Goal: Transaction & Acquisition: Subscribe to service/newsletter

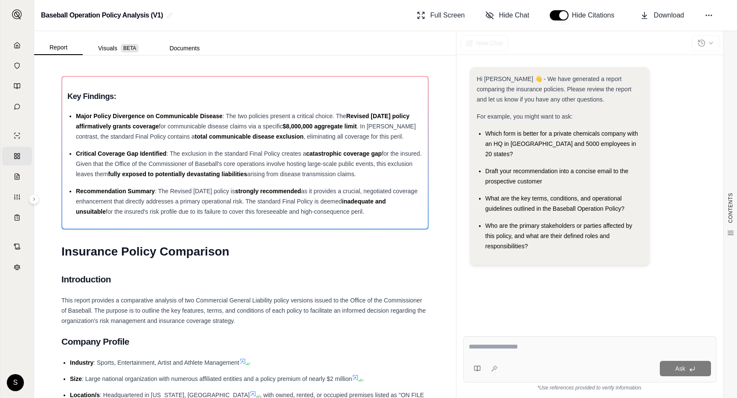
scroll to position [323, 0]
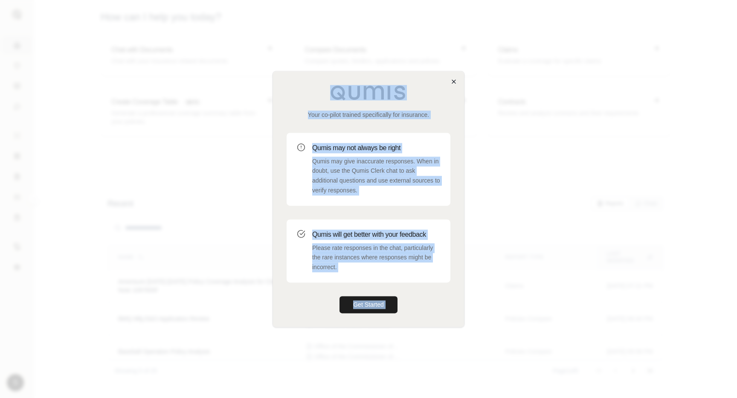
click at [450, 84] on div "Your co-pilot trained specifically for insurance. Qumis may not always be right…" at bounding box center [369, 199] width 192 height 256
click at [454, 79] on icon "button" at bounding box center [454, 81] width 7 height 7
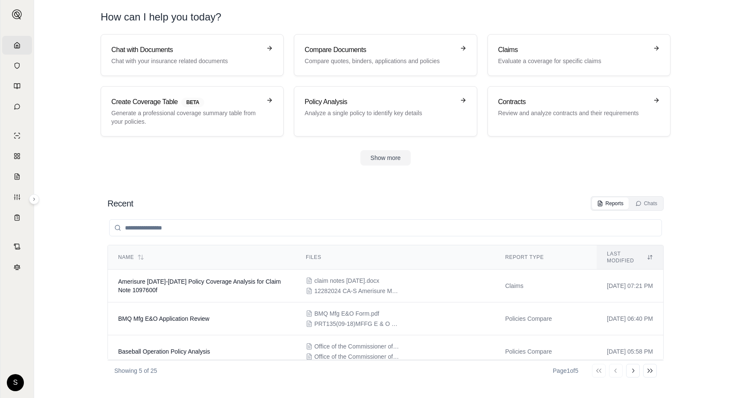
click at [9, 390] on div "S Dan Qumis" at bounding box center [17, 382] width 20 height 17
click at [19, 385] on html "Home Vault Prompts Chats Single Policy Comparisons Claims Custom Report Coverag…" at bounding box center [368, 199] width 737 height 398
click at [39, 364] on div "Log Out" at bounding box center [37, 364] width 70 height 14
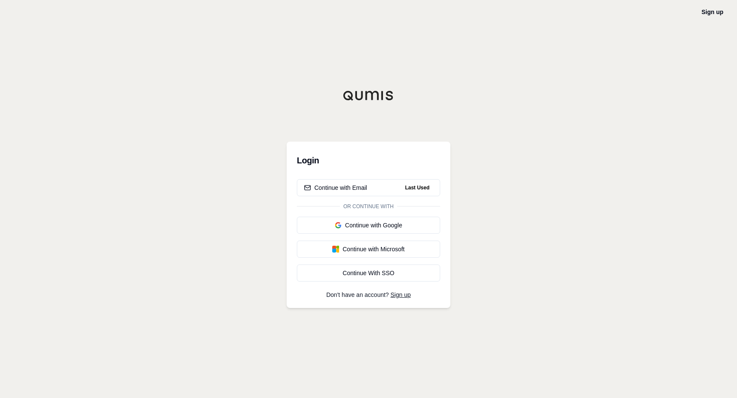
click at [421, 127] on div "Login Continue with Email Last Used Or continue with Continue with Google Conti…" at bounding box center [369, 199] width 164 height 218
click at [713, 15] on link "Sign up" at bounding box center [713, 12] width 22 height 7
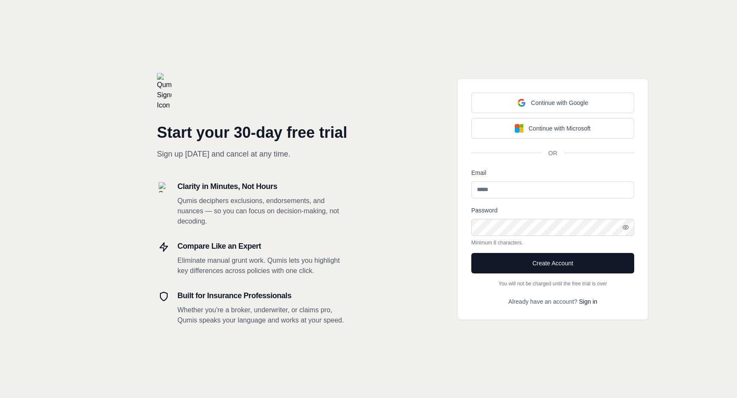
drag, startPoint x: 154, startPoint y: 53, endPoint x: 191, endPoint y: 79, distance: 45.6
click at [191, 79] on div "Start your 30-day free trial Sign up [DATE] and cancel at any time. Clarity in …" at bounding box center [184, 199] width 369 height 398
click at [355, 63] on div "Start your 30-day free trial Sign up [DATE] and cancel at any time. Clarity in …" at bounding box center [184, 199] width 369 height 398
click at [518, 186] on input "Email" at bounding box center [553, 189] width 163 height 17
click at [350, 312] on div "Start your 30-day free trial Sign up today and cancel at any time. Clarity in M…" at bounding box center [184, 199] width 369 height 398
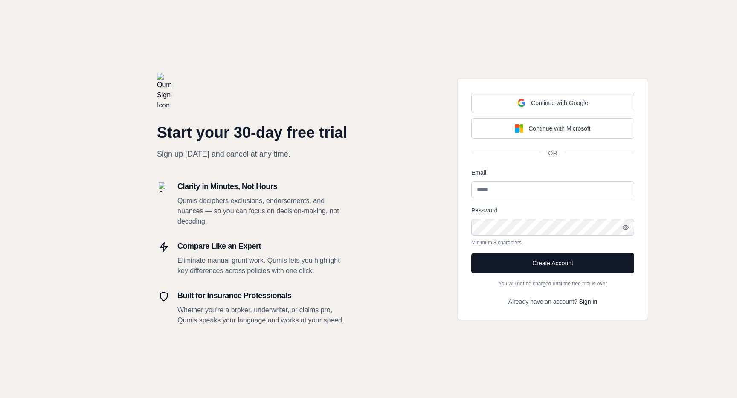
click at [581, 193] on input "Email" at bounding box center [553, 189] width 163 height 17
click at [522, 305] on p "Already have an account? Sign in" at bounding box center [553, 301] width 163 height 9
click at [527, 192] on input "Email" at bounding box center [553, 189] width 163 height 17
click at [420, 228] on div "Continue with Google Continue with Microsoft OR Email Password Minimum 8 charac…" at bounding box center [553, 199] width 369 height 398
click at [500, 196] on input "Email" at bounding box center [553, 189] width 163 height 17
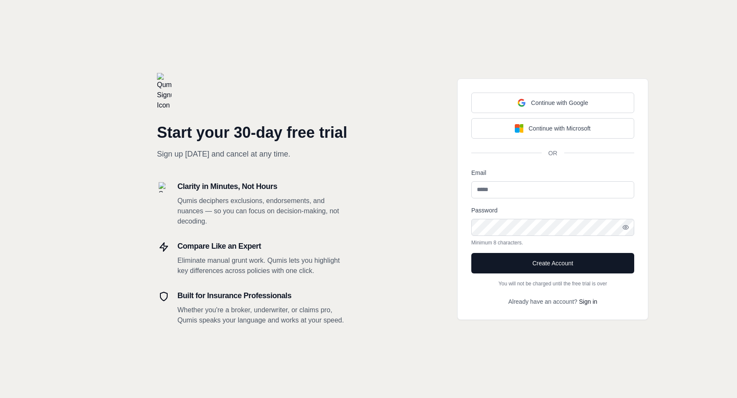
paste input "**********"
type input "**********"
click at [564, 218] on div "Password Minimum 8 characters." at bounding box center [553, 225] width 163 height 41
click at [703, 222] on div "**********" at bounding box center [553, 199] width 369 height 398
click at [627, 226] on icon "button" at bounding box center [626, 227] width 7 height 7
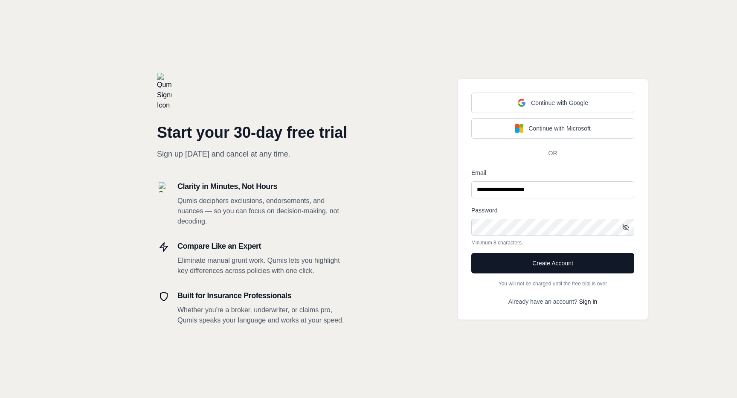
click at [667, 260] on div "**********" at bounding box center [553, 199] width 369 height 398
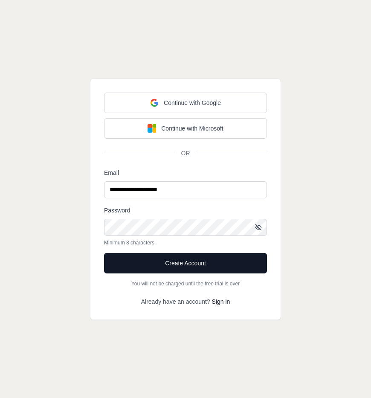
click at [325, 290] on div "**********" at bounding box center [185, 199] width 371 height 398
drag, startPoint x: 183, startPoint y: 193, endPoint x: 74, endPoint y: 170, distance: 111.6
click at [84, 172] on div "**********" at bounding box center [185, 199] width 371 height 398
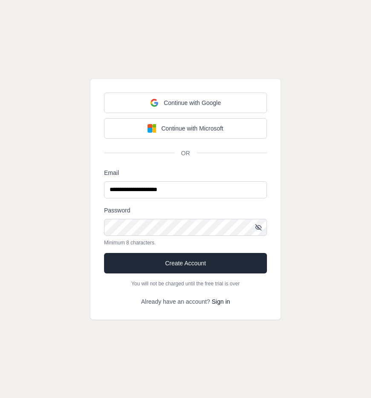
click at [224, 260] on button "Create Account" at bounding box center [185, 263] width 163 height 20
click at [172, 269] on button "Create Account" at bounding box center [185, 263] width 163 height 20
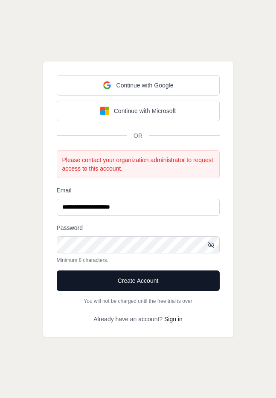
drag, startPoint x: 134, startPoint y: 207, endPoint x: 100, endPoint y: 207, distance: 33.7
click at [100, 207] on input "**********" at bounding box center [138, 207] width 163 height 17
click at [242, 235] on div "**********" at bounding box center [138, 199] width 276 height 398
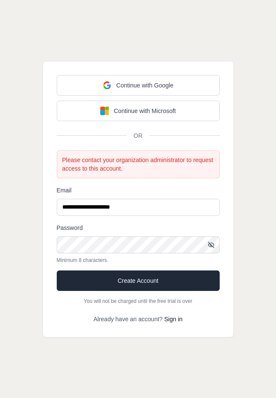
click at [157, 277] on button "Create Account" at bounding box center [138, 281] width 163 height 20
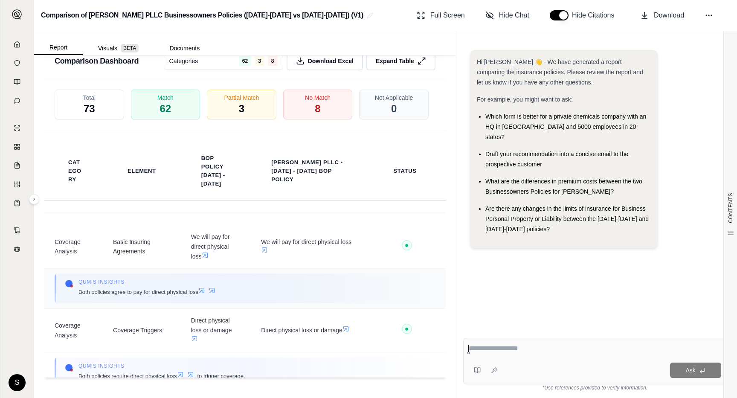
scroll to position [1714, 0]
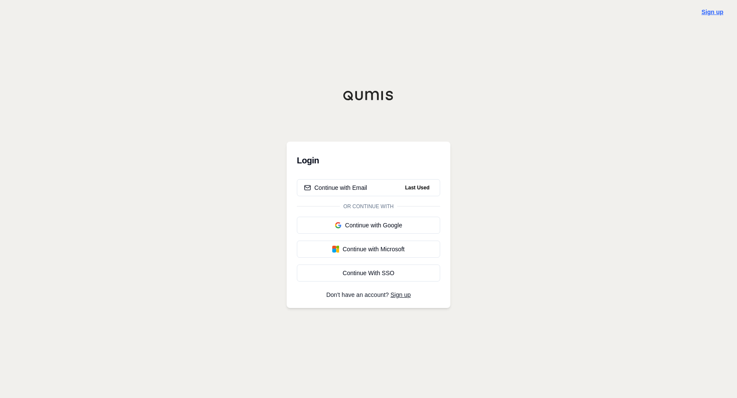
click at [711, 12] on link "Sign up" at bounding box center [713, 12] width 22 height 7
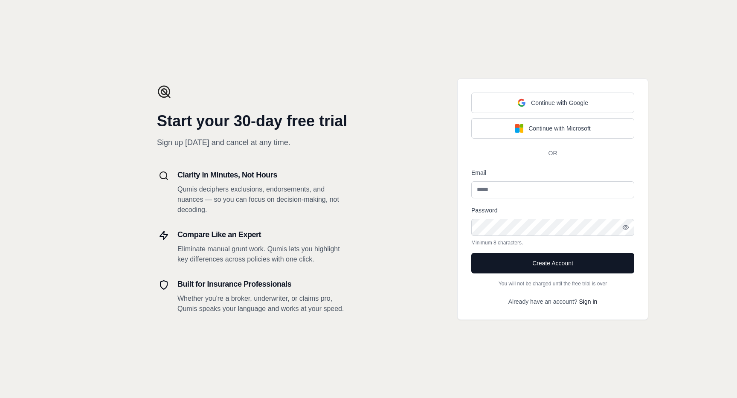
click at [274, 61] on div "Start your 30-day free trial Sign up [DATE] and cancel at any time. Clarity in …" at bounding box center [184, 199] width 369 height 398
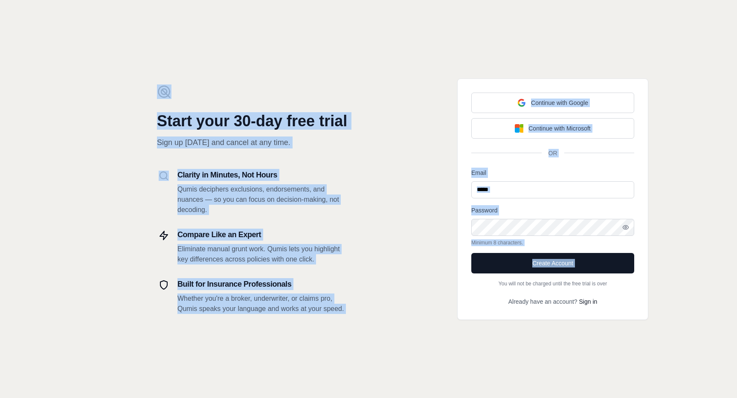
drag, startPoint x: 151, startPoint y: 77, endPoint x: 378, endPoint y: 285, distance: 308.4
click at [379, 285] on div "Start your 30-day free trial Sign up [DATE] and cancel at any time. Clarity in …" at bounding box center [368, 199] width 737 height 398
click at [378, 285] on div "Continue with Google Continue with Microsoft OR Email Password Minimum 8 charac…" at bounding box center [553, 199] width 369 height 398
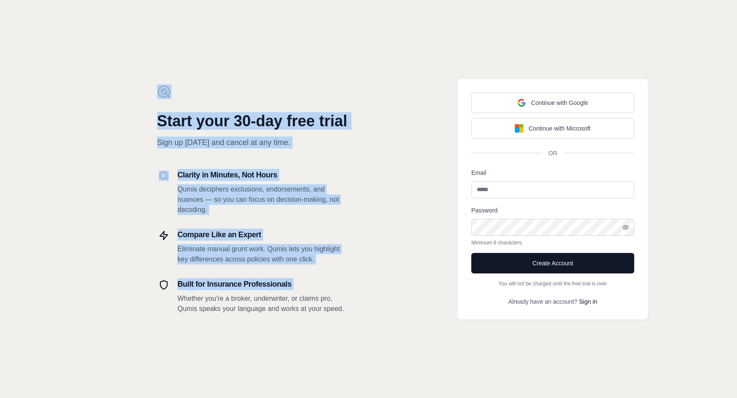
drag, startPoint x: 163, startPoint y: 61, endPoint x: 338, endPoint y: 291, distance: 289.1
click at [339, 292] on div "Start your 30-day free trial Sign up [DATE] and cancel at any time. Clarity in …" at bounding box center [184, 199] width 369 height 398
click at [338, 291] on div "Built for Insurance Professionals Whether you're a broker, underwriter, or clai…" at bounding box center [263, 296] width 171 height 36
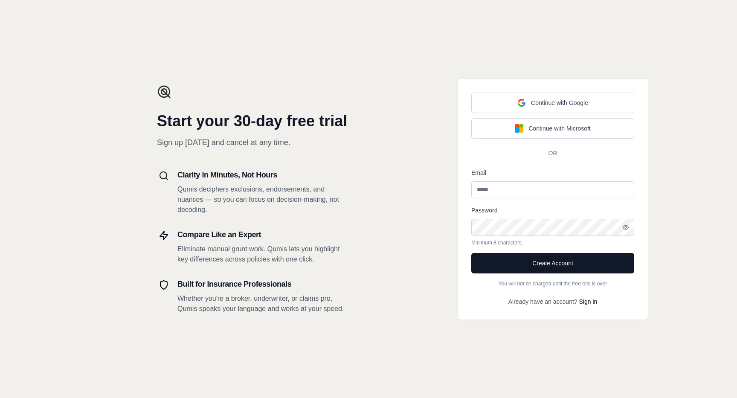
click at [428, 184] on div "Continue with Google Continue with Microsoft OR Email Password Minimum 8 charac…" at bounding box center [553, 199] width 369 height 398
click at [510, 195] on input "Email" at bounding box center [553, 189] width 163 height 17
click at [463, 198] on div "Continue with Google Continue with Microsoft OR Email Password Minimum 8 charac…" at bounding box center [552, 200] width 191 height 242
click at [491, 192] on input "Email" at bounding box center [553, 189] width 163 height 17
paste input "**********"
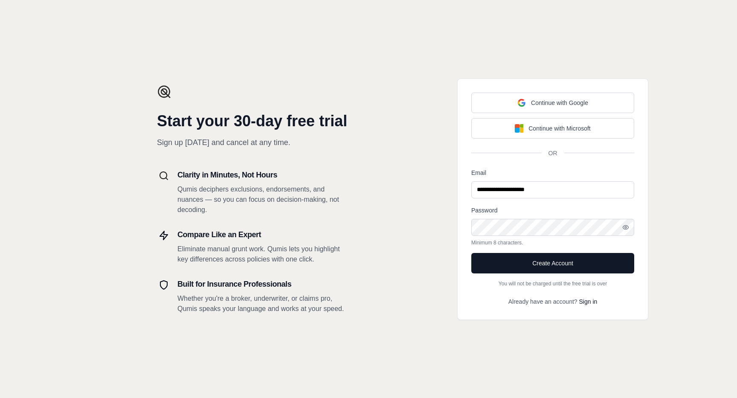
type input "**********"
click at [689, 219] on div "**********" at bounding box center [553, 199] width 369 height 398
click at [626, 225] on icon "button" at bounding box center [626, 227] width 7 height 7
click at [697, 210] on div "**********" at bounding box center [553, 199] width 369 height 398
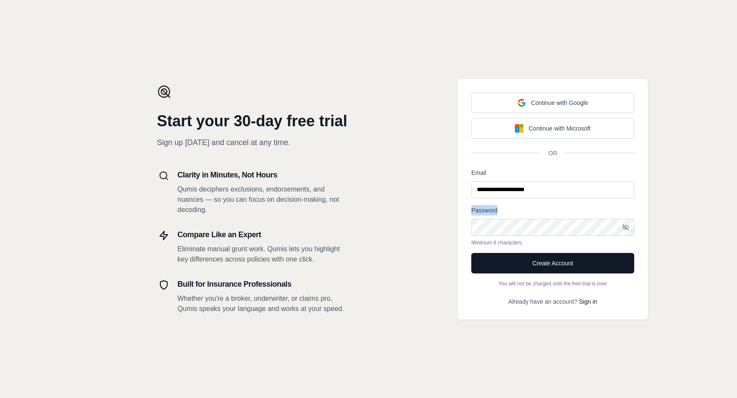
click at [697, 210] on div "**********" at bounding box center [553, 199] width 369 height 398
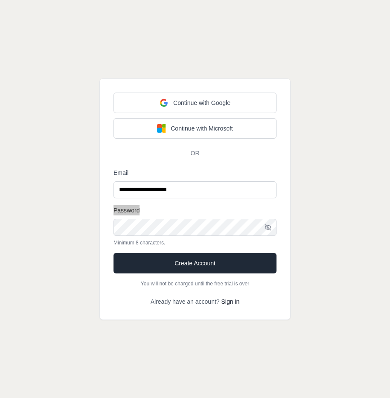
click at [155, 269] on button "Create Account" at bounding box center [195, 263] width 163 height 20
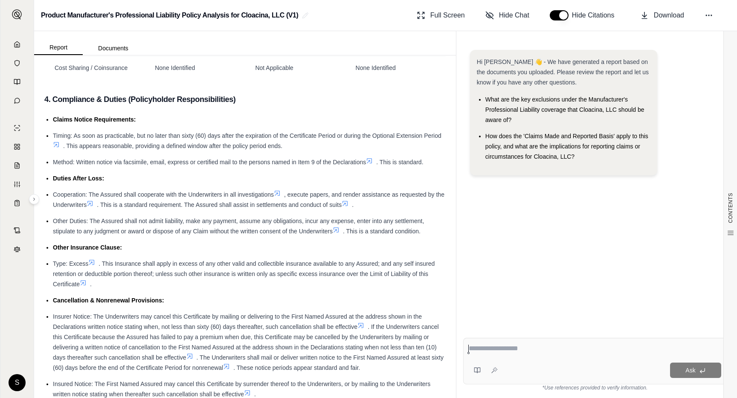
scroll to position [1373, 0]
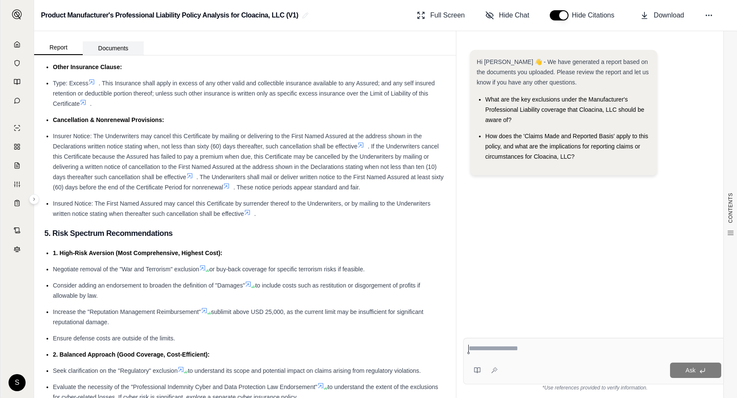
click at [112, 51] on button "Documents" at bounding box center [113, 48] width 61 height 14
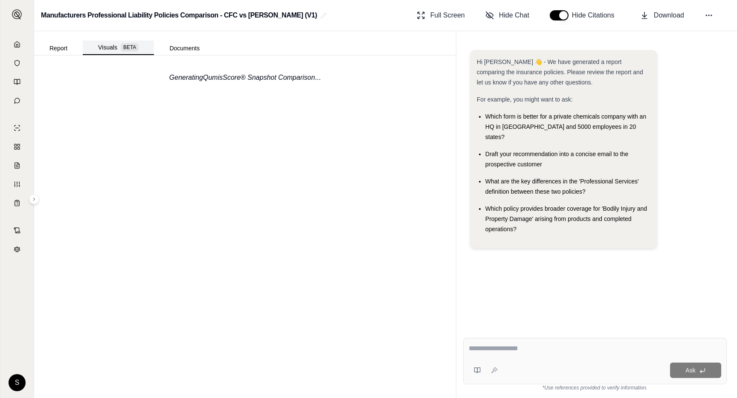
click at [118, 52] on button "Visuals BETA" at bounding box center [118, 48] width 71 height 15
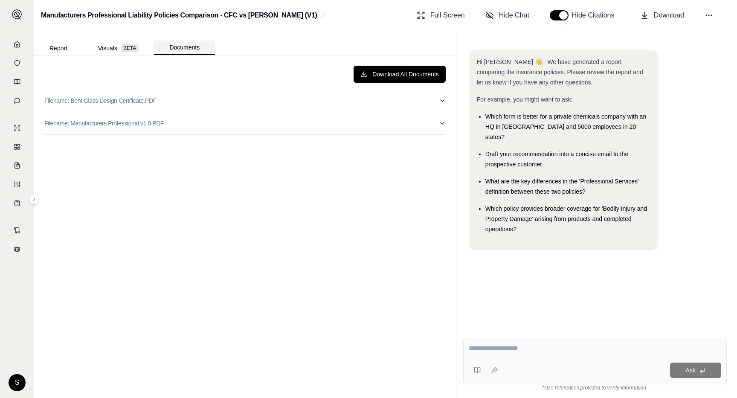
click at [182, 47] on button "Documents" at bounding box center [184, 48] width 61 height 15
click at [189, 94] on button "Filename: Bent Glass Design Certificate.PDF" at bounding box center [245, 101] width 402 height 22
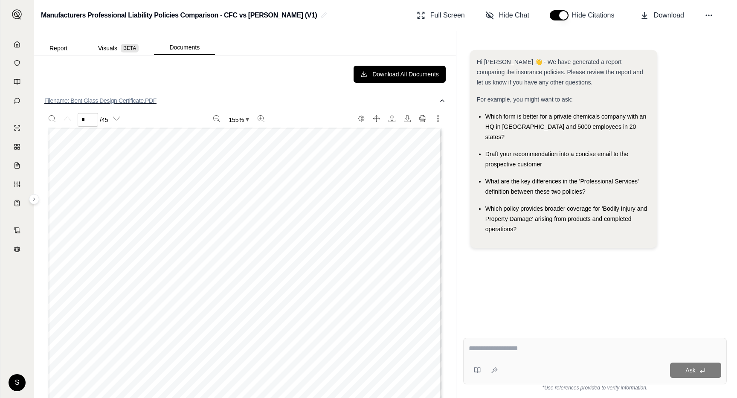
click at [189, 94] on button "Filename: Bent Glass Design Certificate.PDF" at bounding box center [245, 101] width 402 height 22
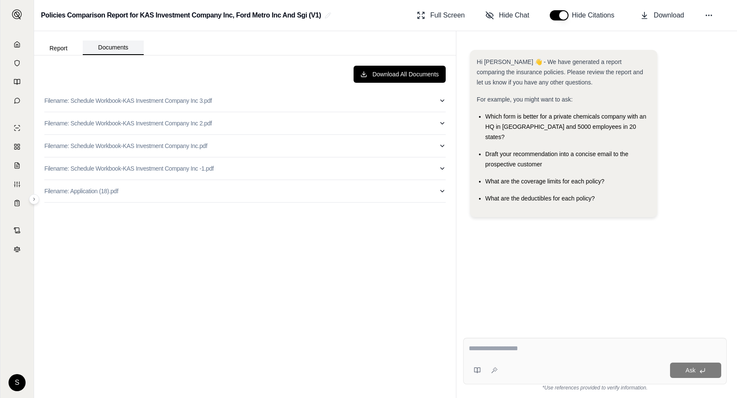
click at [115, 49] on button "Documents" at bounding box center [113, 48] width 61 height 15
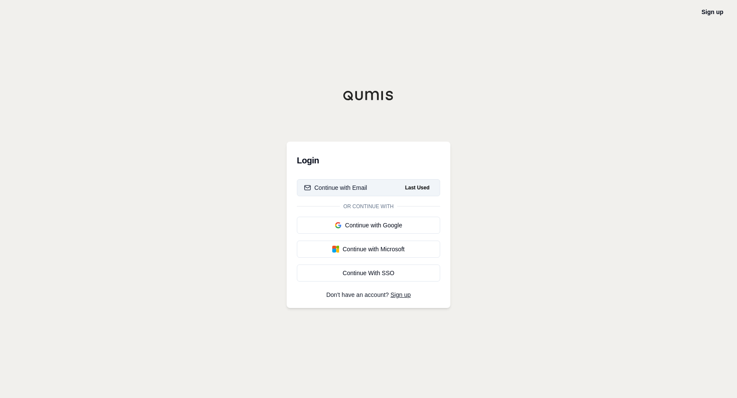
click at [367, 184] on button "Continue with Email Last Used" at bounding box center [368, 187] width 143 height 17
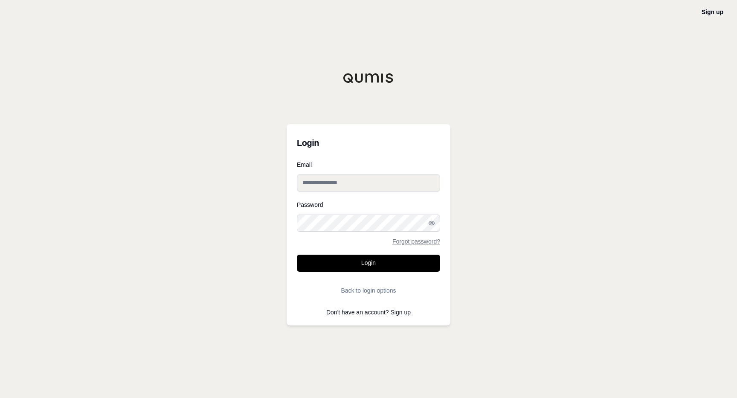
click at [367, 184] on input "Email" at bounding box center [368, 183] width 143 height 17
type input "**********"
click at [357, 266] on button "Login" at bounding box center [368, 263] width 143 height 17
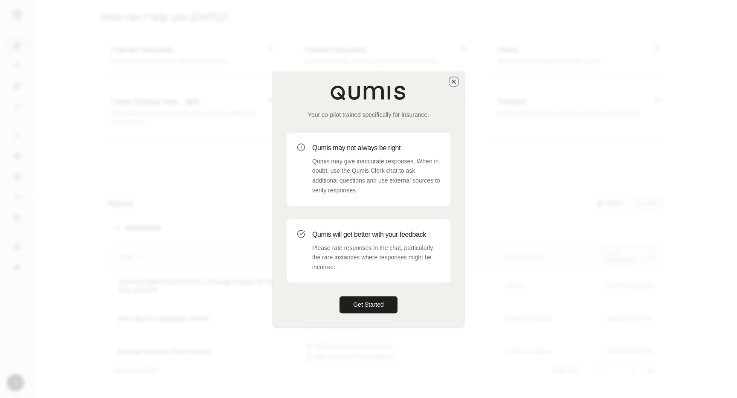
click at [452, 82] on icon "button" at bounding box center [454, 81] width 7 height 7
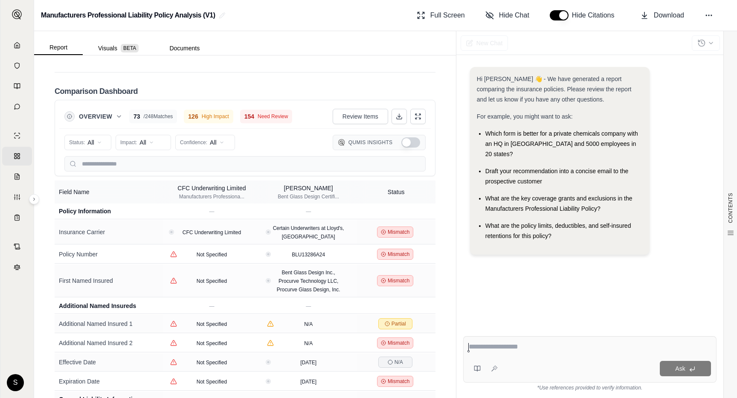
scroll to position [2097, 0]
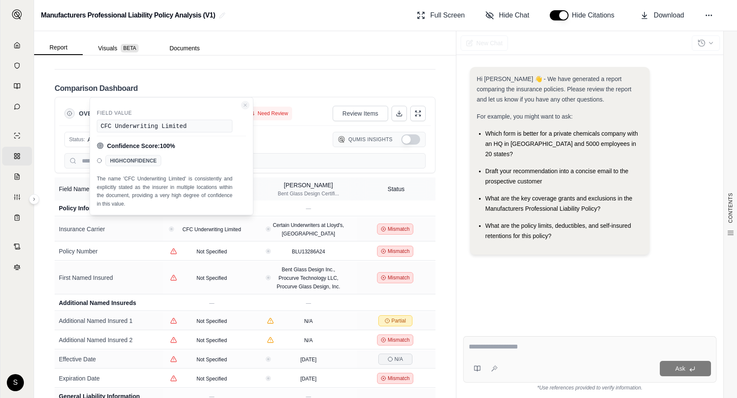
click at [245, 106] on icon "Close confidence details" at bounding box center [245, 105] width 5 height 5
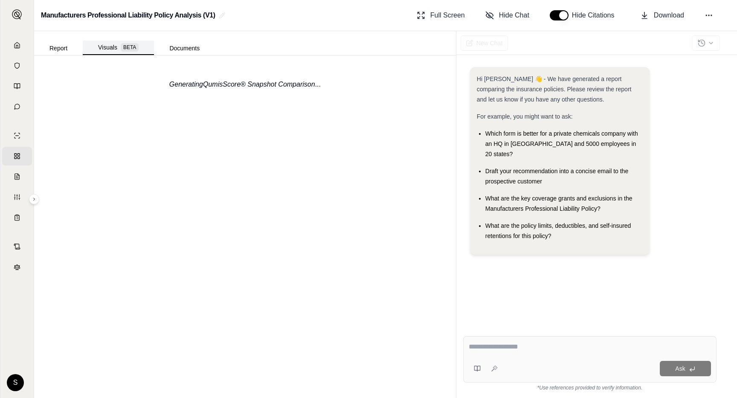
click at [112, 45] on button "Visuals BETA" at bounding box center [118, 48] width 71 height 15
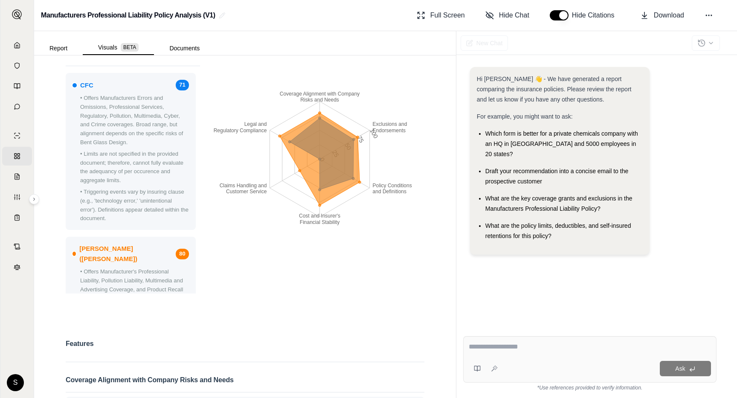
scroll to position [0, 0]
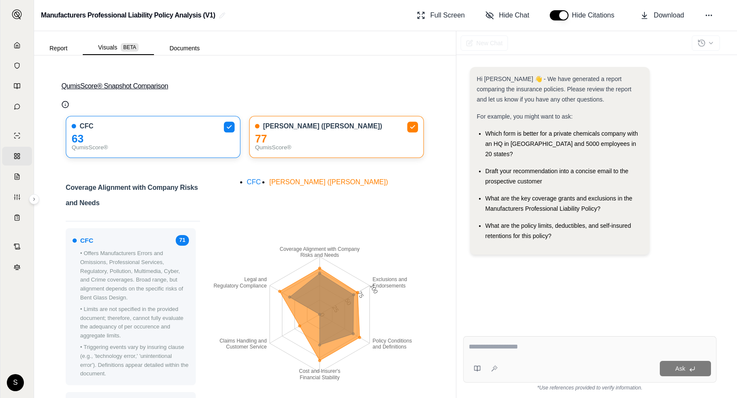
click at [268, 87] on button "QumisScore® Snapshot Comparison" at bounding box center [244, 86] width 367 height 27
click at [507, 21] on button "Hide Chat" at bounding box center [507, 15] width 51 height 17
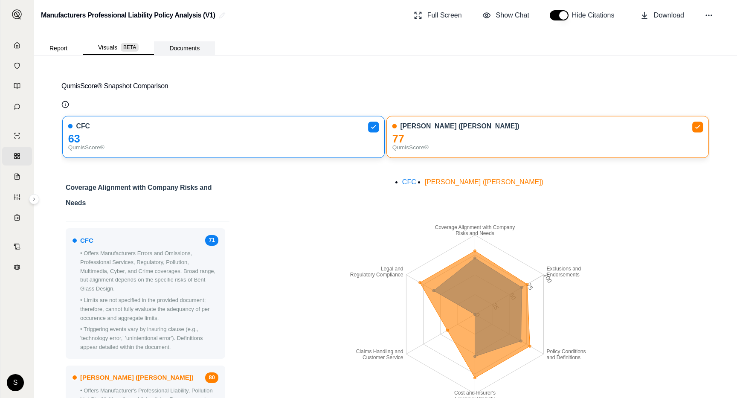
click at [184, 50] on button "Documents" at bounding box center [184, 48] width 61 height 14
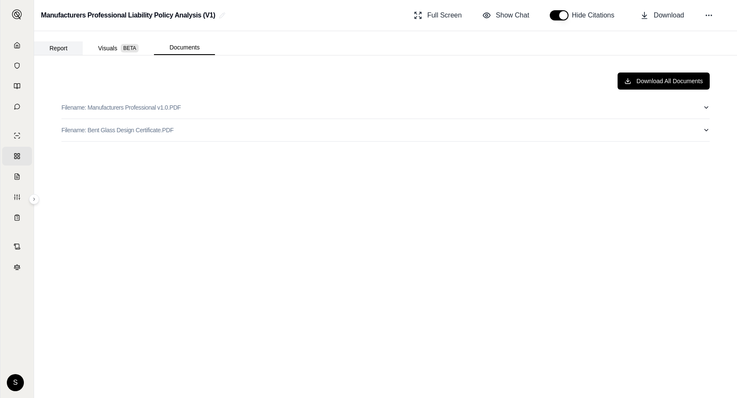
click at [62, 45] on button "Report" at bounding box center [58, 48] width 49 height 14
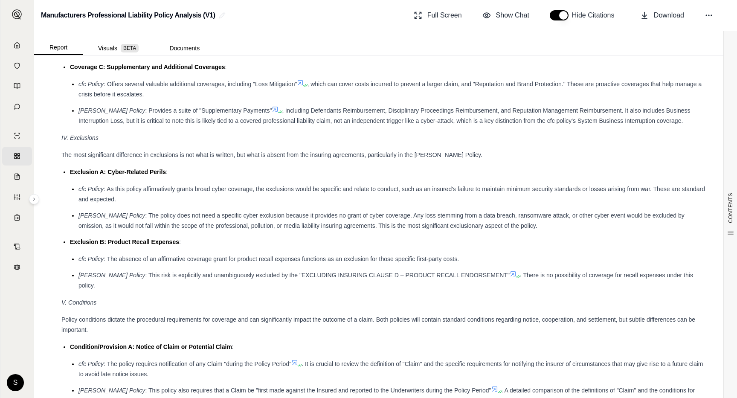
scroll to position [1525, 0]
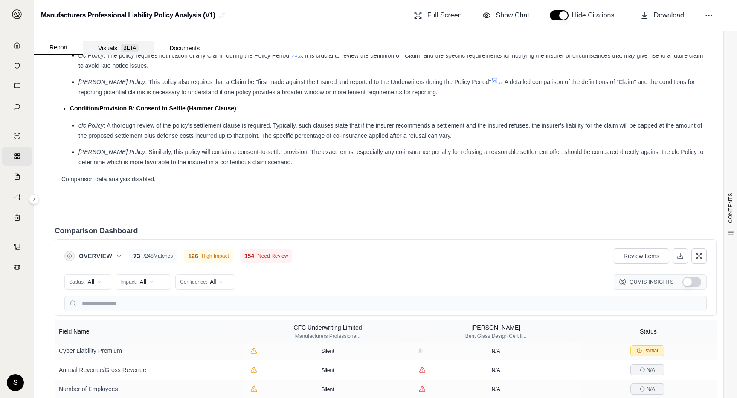
click at [114, 47] on button "Visuals BETA" at bounding box center [118, 48] width 71 height 14
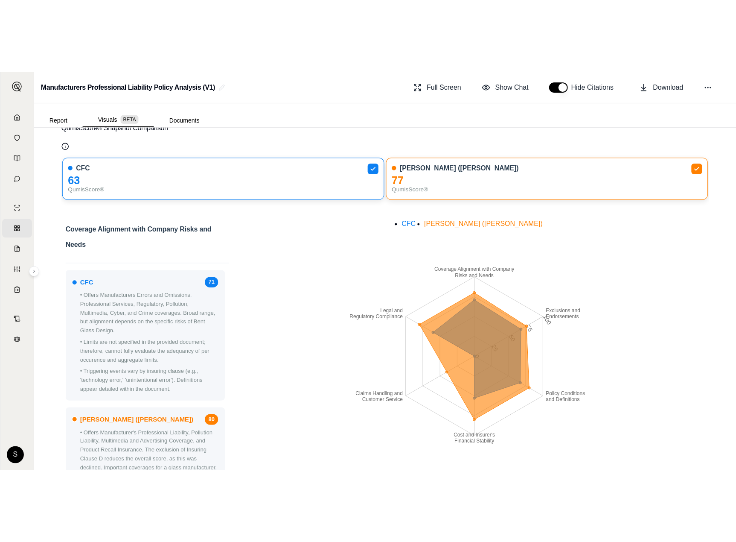
scroll to position [0, 0]
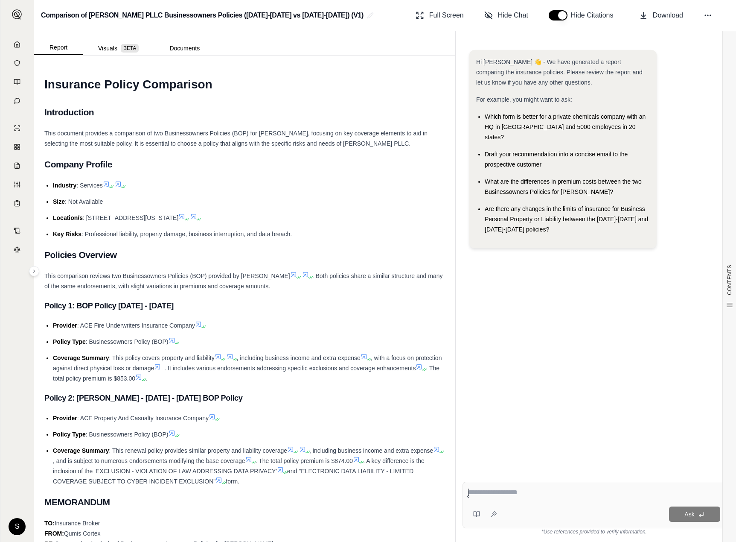
scroll to position [1570, 0]
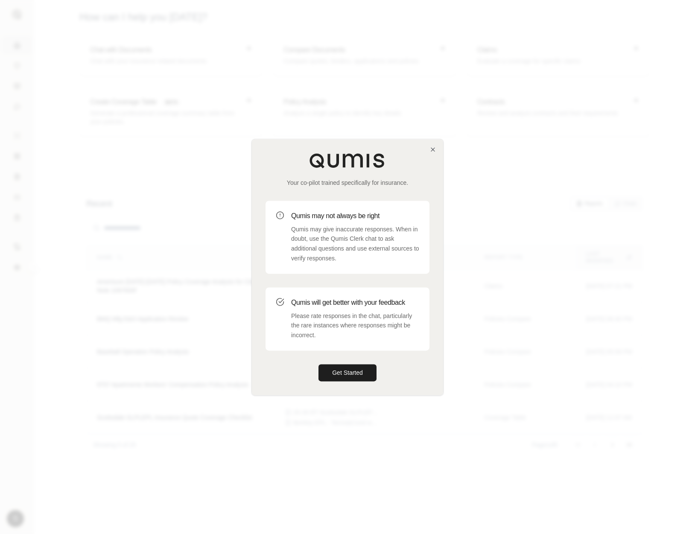
click at [428, 142] on div "Your co-pilot trained specifically for insurance. Qumis may not always be right…" at bounding box center [347, 267] width 191 height 256
click at [428, 144] on div "Your co-pilot trained specifically for insurance. Qumis may not always be right…" at bounding box center [347, 267] width 191 height 256
click at [430, 146] on icon "button" at bounding box center [432, 149] width 7 height 7
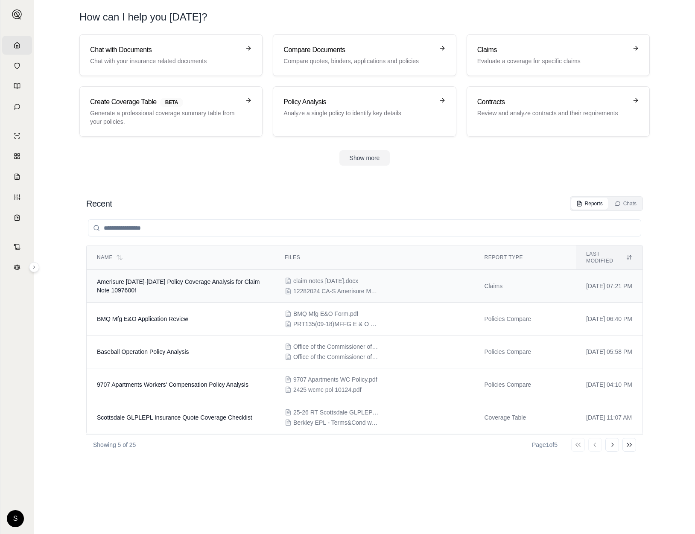
click at [157, 270] on td "Amerisure 2024-2025 Policy Coverage Analysis for Claim Note 1097600f" at bounding box center [181, 286] width 188 height 33
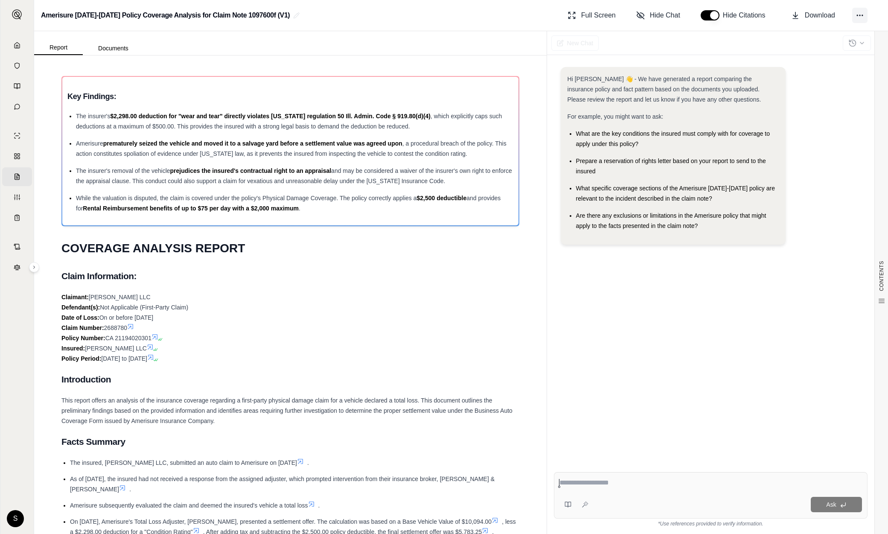
click at [694, 12] on icon at bounding box center [860, 15] width 9 height 9
click at [316, 47] on div "Report Documents" at bounding box center [290, 43] width 512 height 24
click at [694, 10] on button at bounding box center [859, 15] width 15 height 15
click at [17, 524] on html "Home Vault Prompts Chats Single Policy Comparisons Claims Custom Report Coverag…" at bounding box center [444, 267] width 888 height 534
click at [30, 492] on div "Log Out" at bounding box center [37, 499] width 70 height 14
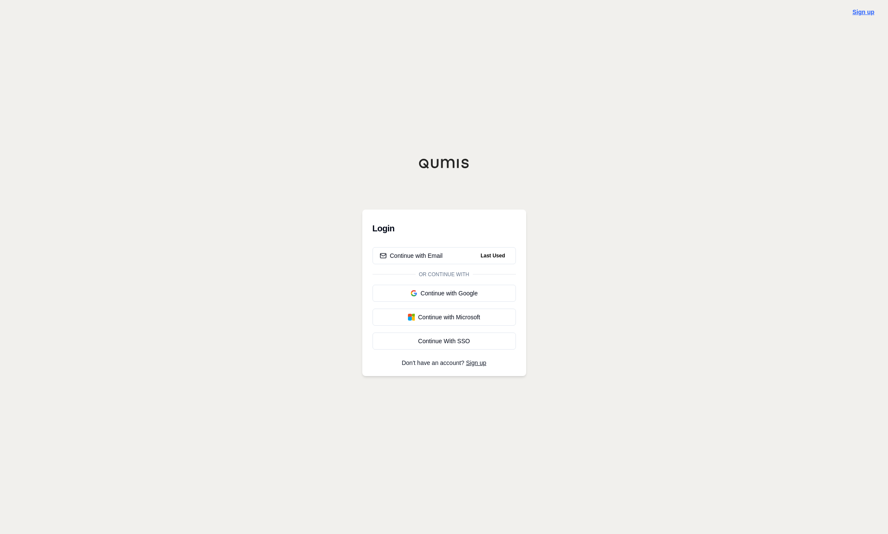
click at [694, 12] on link "Sign up" at bounding box center [864, 12] width 22 height 7
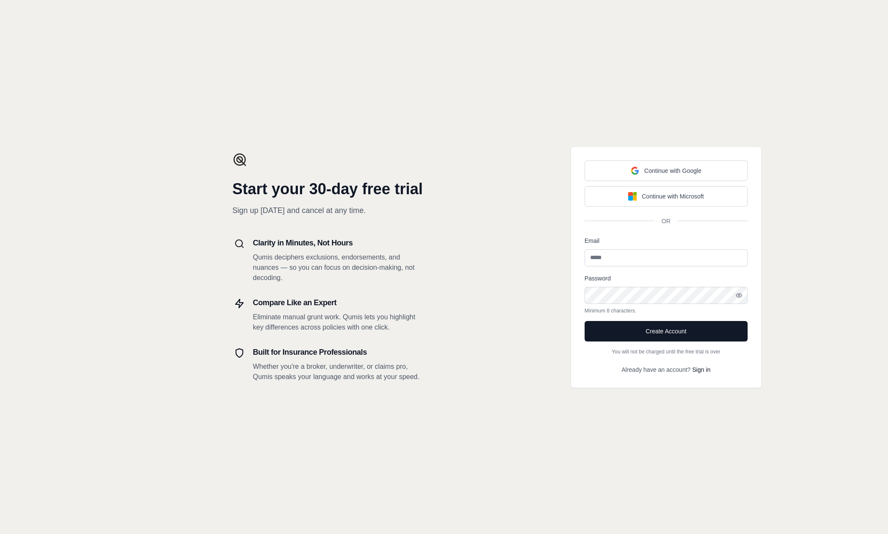
click at [635, 257] on input "Email" at bounding box center [666, 257] width 163 height 17
paste input "**********"
type input "**********"
click at [742, 297] on icon "button" at bounding box center [739, 295] width 7 height 7
click at [817, 298] on div "**********" at bounding box center [666, 267] width 444 height 534
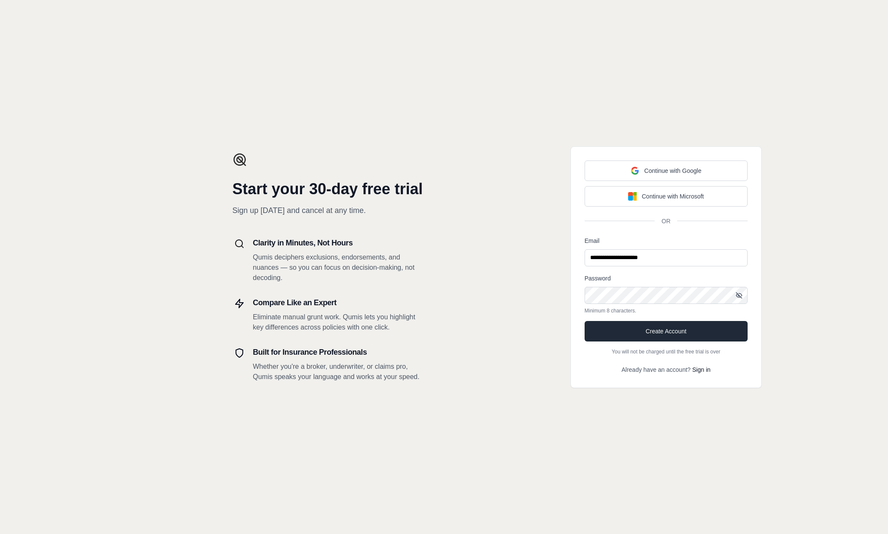
click at [671, 334] on button "Create Account" at bounding box center [666, 331] width 163 height 20
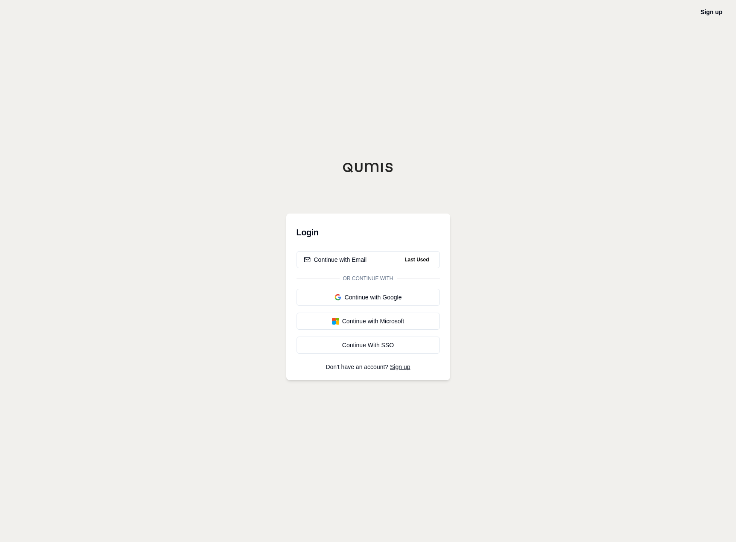
click at [709, 6] on div "Sign up Login Continue with Email Last Used Or continue with Continue with Goog…" at bounding box center [368, 271] width 736 height 542
click at [706, 14] on link "Sign up" at bounding box center [712, 12] width 22 height 7
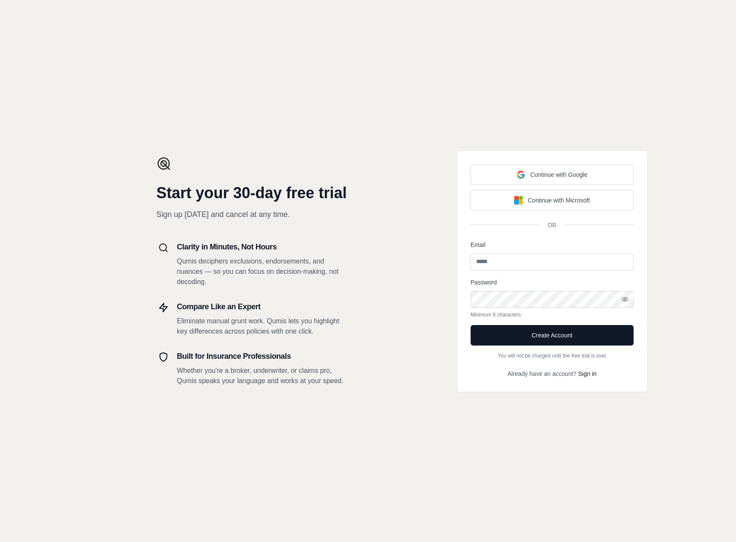
click at [506, 261] on input "Email" at bounding box center [552, 261] width 163 height 17
paste input "**********"
type input "**********"
click at [626, 298] on icon "button" at bounding box center [625, 299] width 7 height 7
click at [662, 317] on div "**********" at bounding box center [552, 271] width 368 height 542
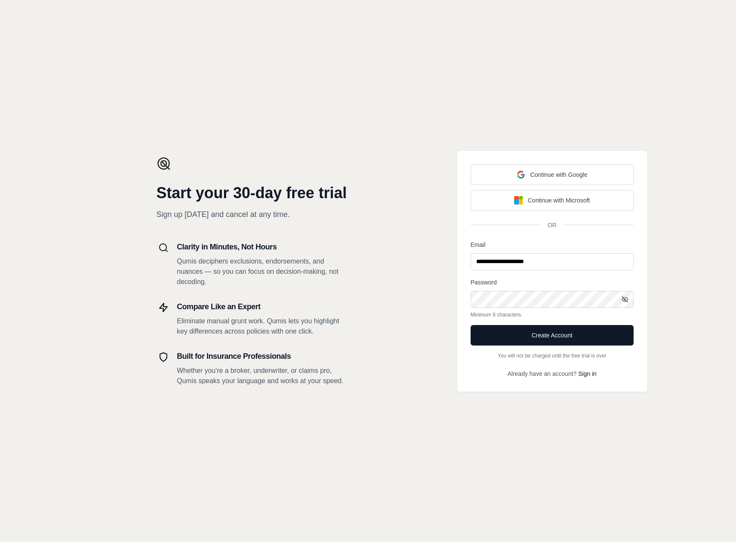
click at [552, 339] on button "Create Account" at bounding box center [552, 335] width 163 height 20
